Goal: Task Accomplishment & Management: Use online tool/utility

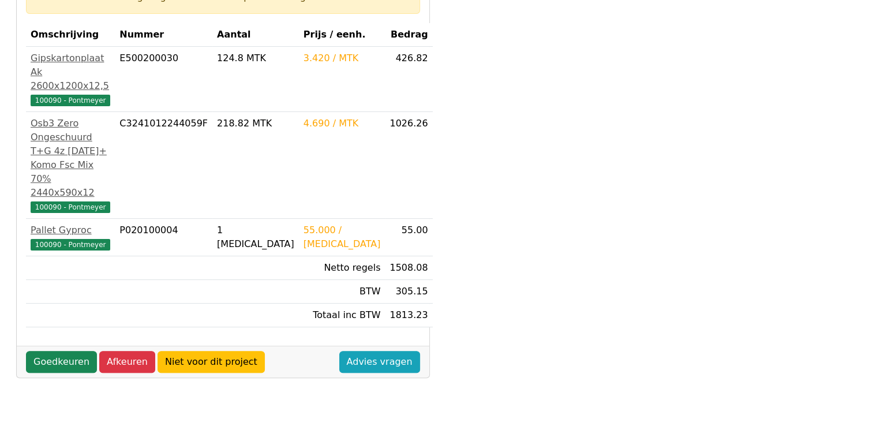
scroll to position [230, 0]
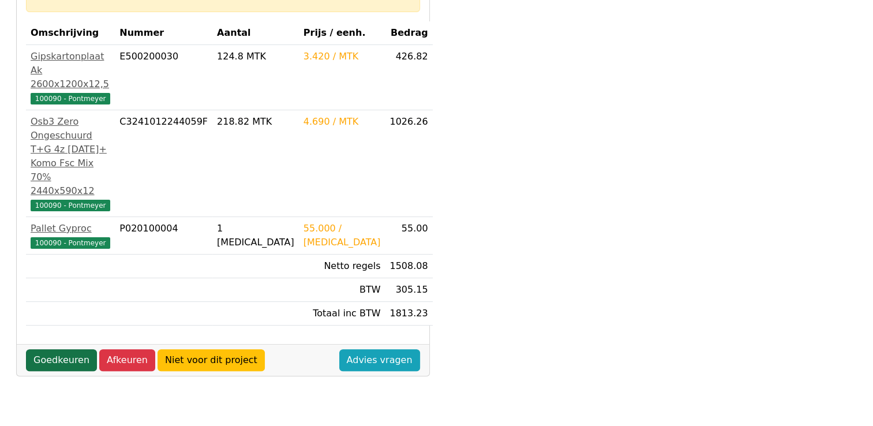
click at [39, 349] on link "Goedkeuren" at bounding box center [61, 360] width 71 height 22
